Goal: Information Seeking & Learning: Learn about a topic

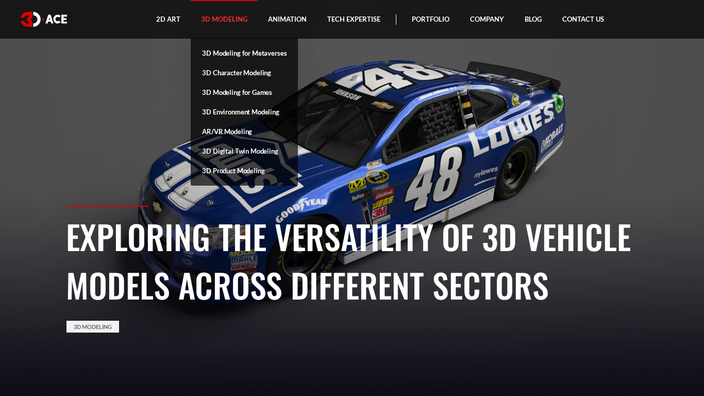
click at [214, 20] on link "3D Modeling" at bounding box center [224, 19] width 67 height 39
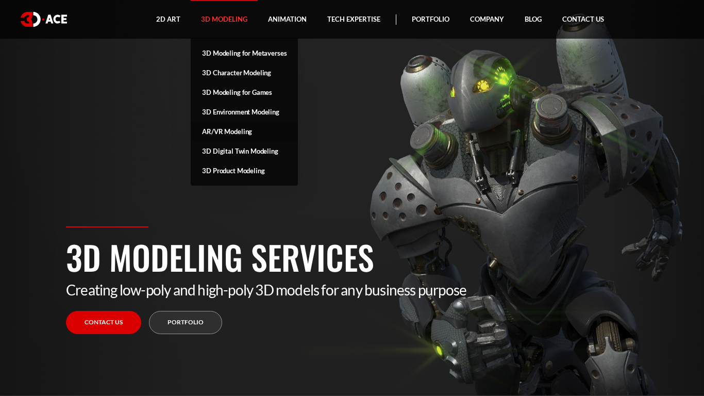
click at [262, 131] on link "AR/VR Modeling" at bounding box center [244, 132] width 107 height 20
